Goal: Task Accomplishment & Management: Complete application form

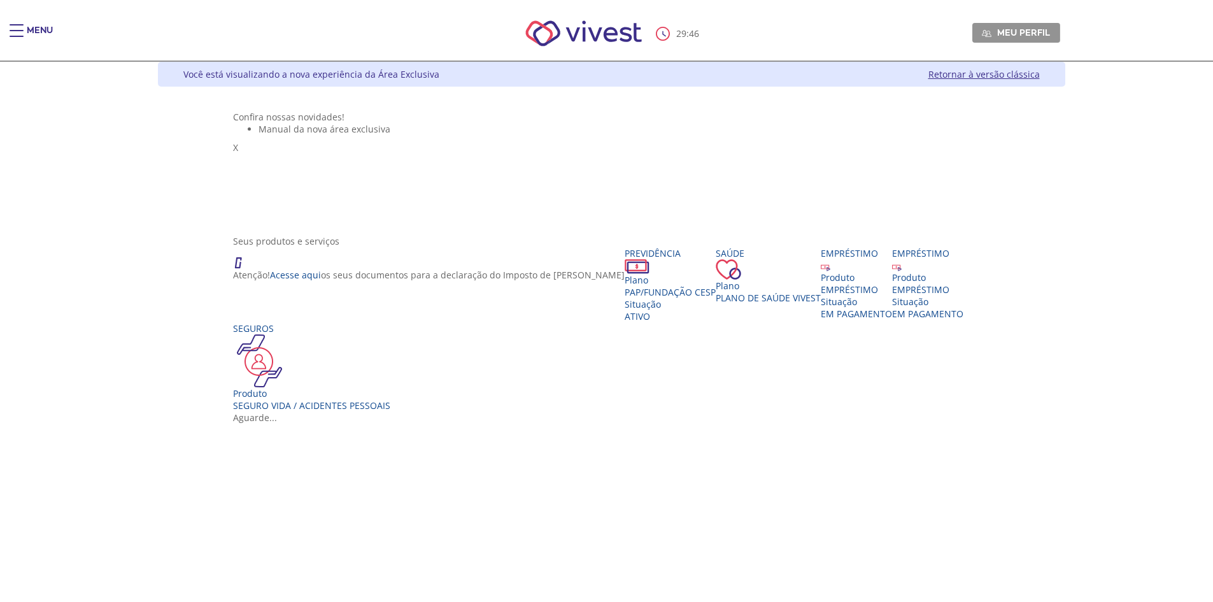
click at [153, 24] on div "29 : 46 Meu perfil Alterar Senha Sair" at bounding box center [607, 33] width 908 height 54
click at [21, 27] on div "Main header" at bounding box center [17, 36] width 14 height 25
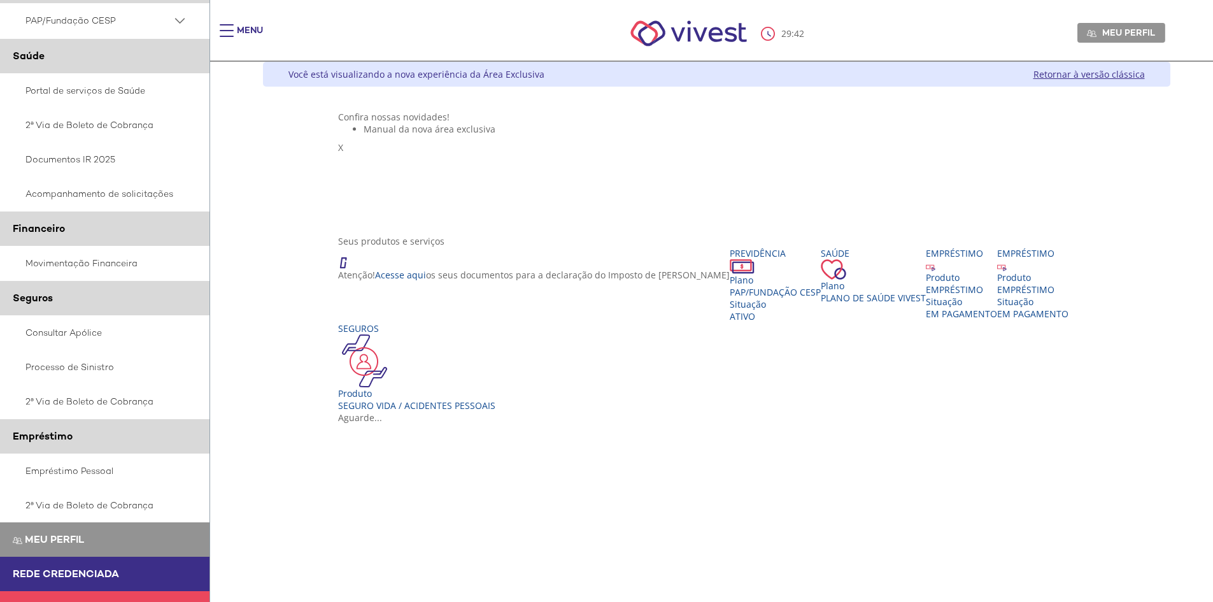
scroll to position [116, 0]
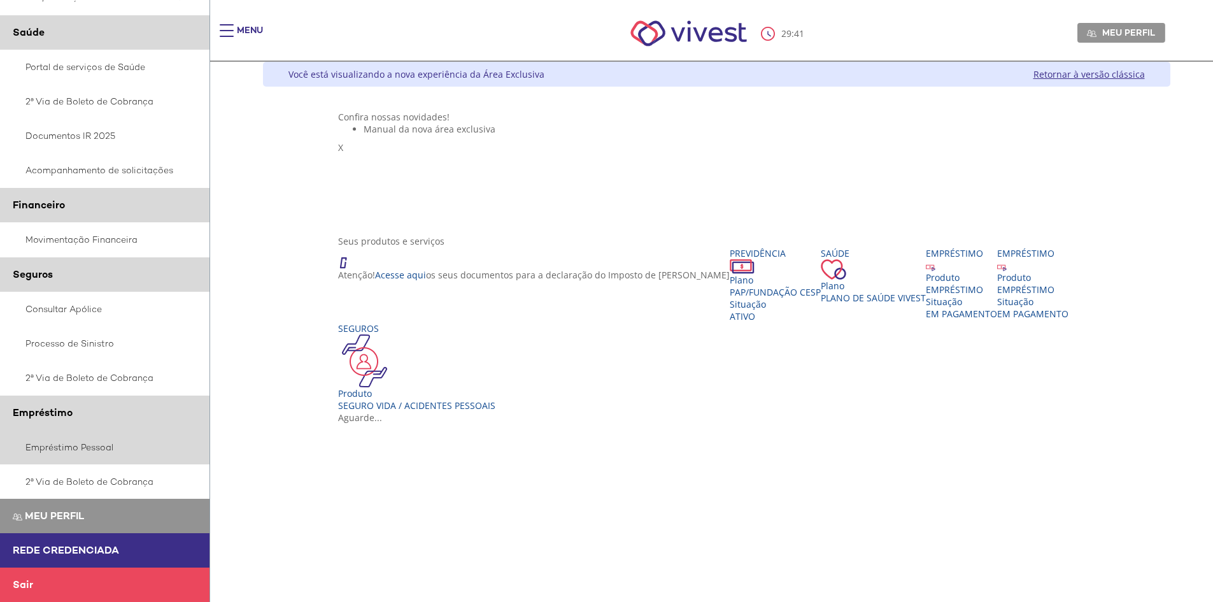
click at [68, 444] on link "Empréstimo Pessoal" at bounding box center [105, 447] width 210 height 34
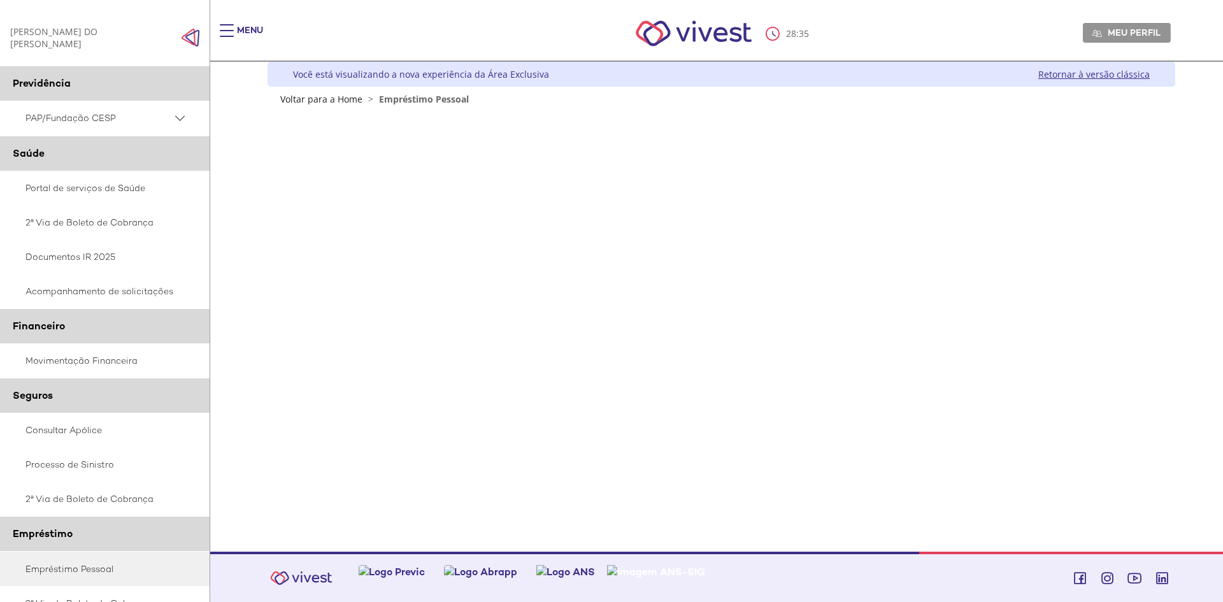
click at [1163, 283] on div "Z7_0HDA14K041L1706374JTHR30P6 Empréstimos - Phoenix Finne Menu de ação do compo…" at bounding box center [721, 322] width 908 height 434
